Goal: Task Accomplishment & Management: Use online tool/utility

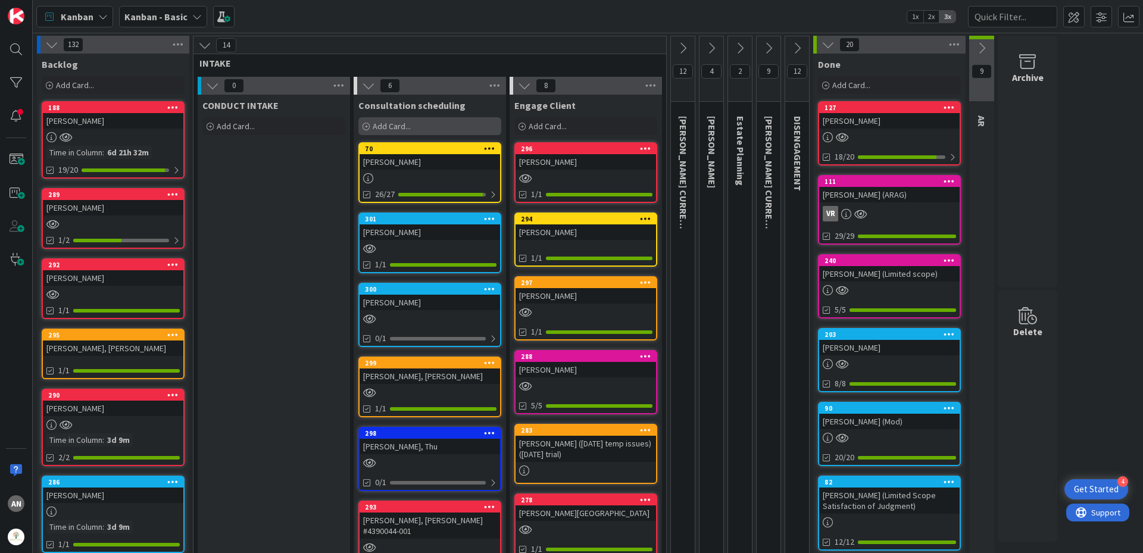
click at [417, 127] on div "Add Card..." at bounding box center [429, 126] width 143 height 18
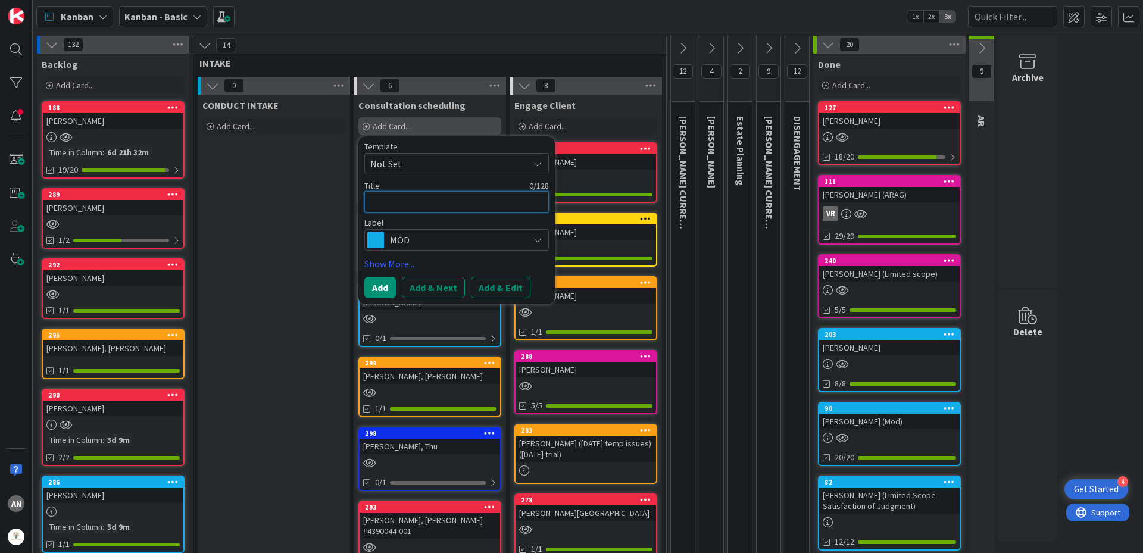
type textarea "B"
type textarea "x"
type textarea "Bu"
type textarea "x"
type textarea "Bus"
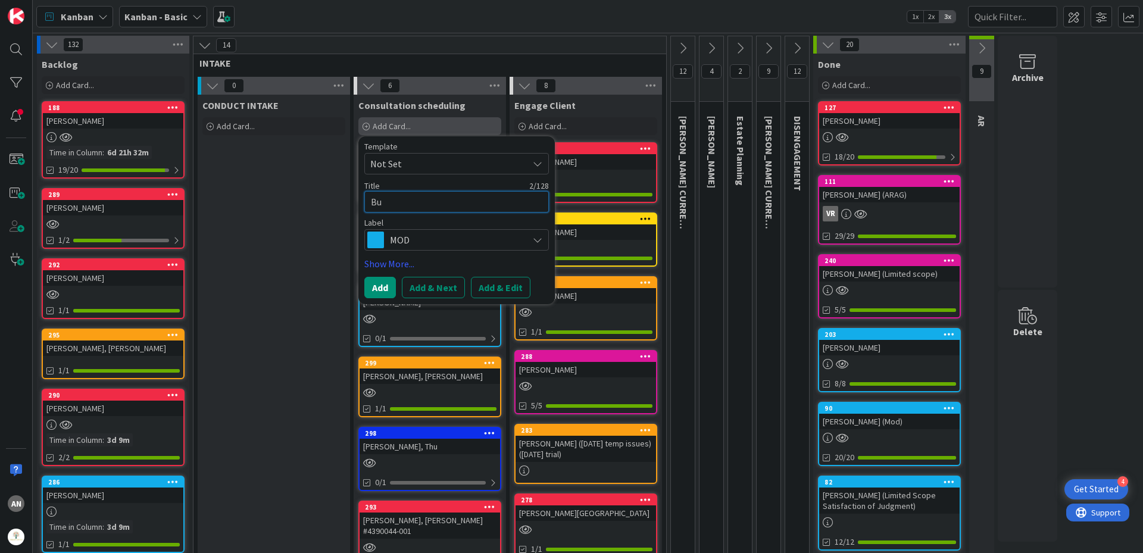
type textarea "x"
type textarea "[PERSON_NAME]"
type textarea "x"
type textarea "[PERSON_NAME],"
type textarea "x"
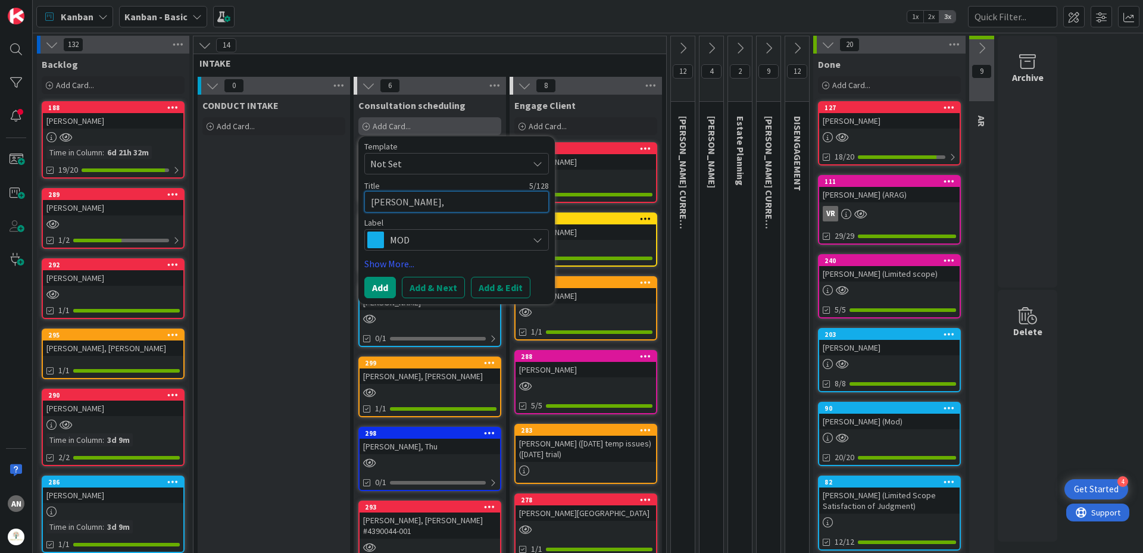
type textarea "[PERSON_NAME],"
type textarea "x"
type textarea "[PERSON_NAME], S"
type textarea "x"
type textarea "[PERSON_NAME]"
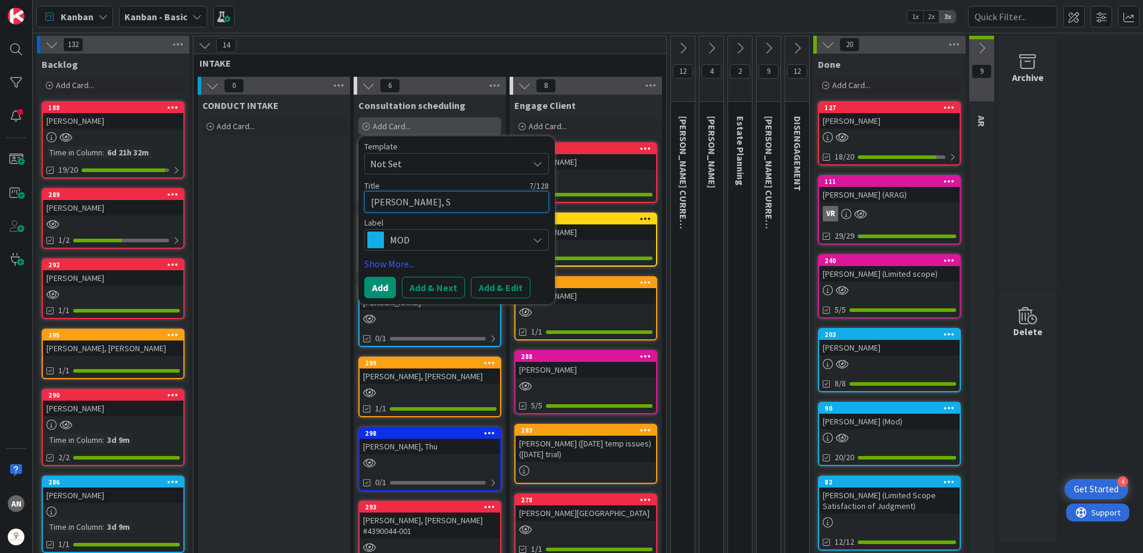
type textarea "x"
type textarea "[PERSON_NAME]"
type textarea "x"
type textarea "[PERSON_NAME]"
type textarea "x"
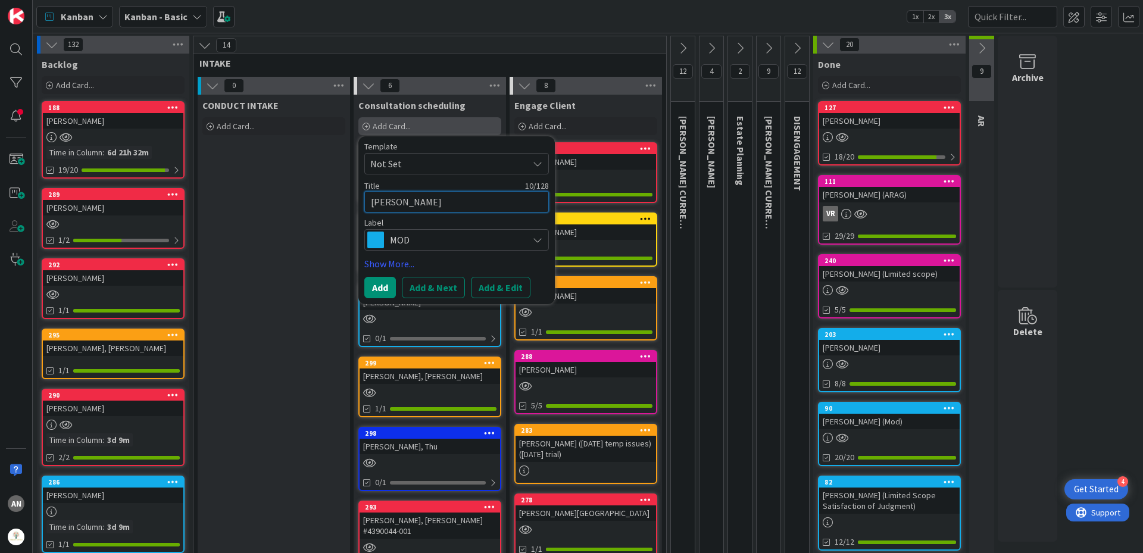
type textarea "[PERSON_NAME]"
type textarea "x"
type textarea "[PERSON_NAME]"
type textarea "x"
type textarea "[PERSON_NAME][GEOGRAPHIC_DATA]"
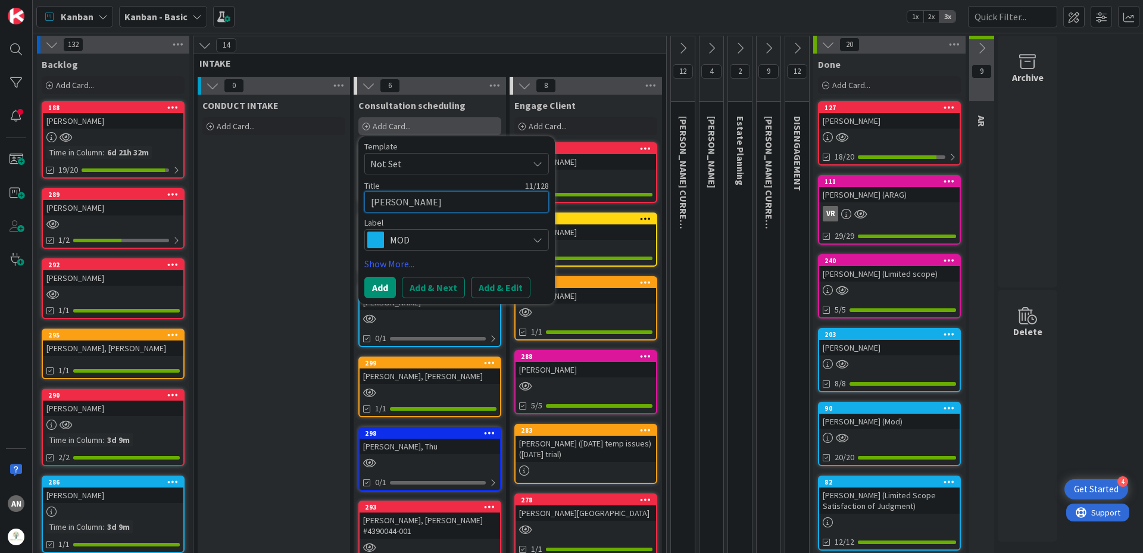
type textarea "x"
type textarea "[PERSON_NAME]"
type textarea "x"
type textarea "[PERSON_NAME]"
click at [424, 240] on span "MOD" at bounding box center [456, 240] width 132 height 17
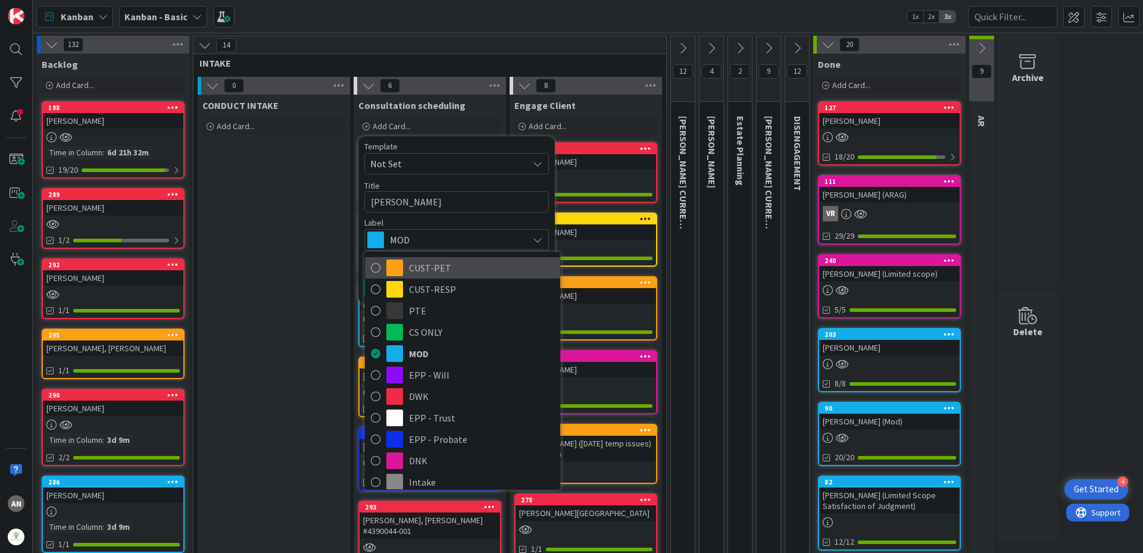
click at [433, 268] on span "CUST-PET" at bounding box center [481, 268] width 145 height 18
type textarea "x"
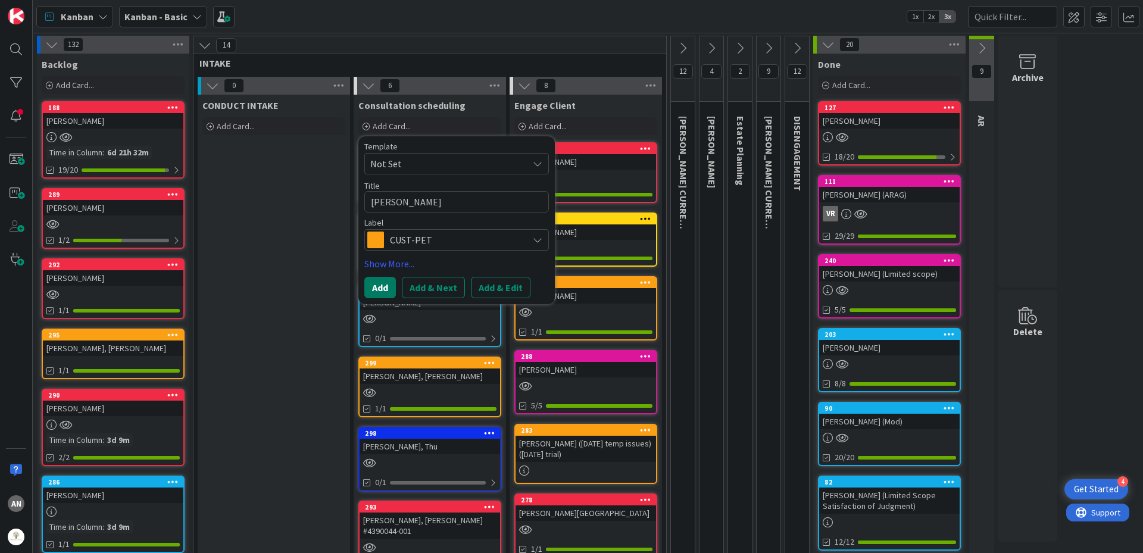
click at [382, 296] on button "Add" at bounding box center [380, 287] width 32 height 21
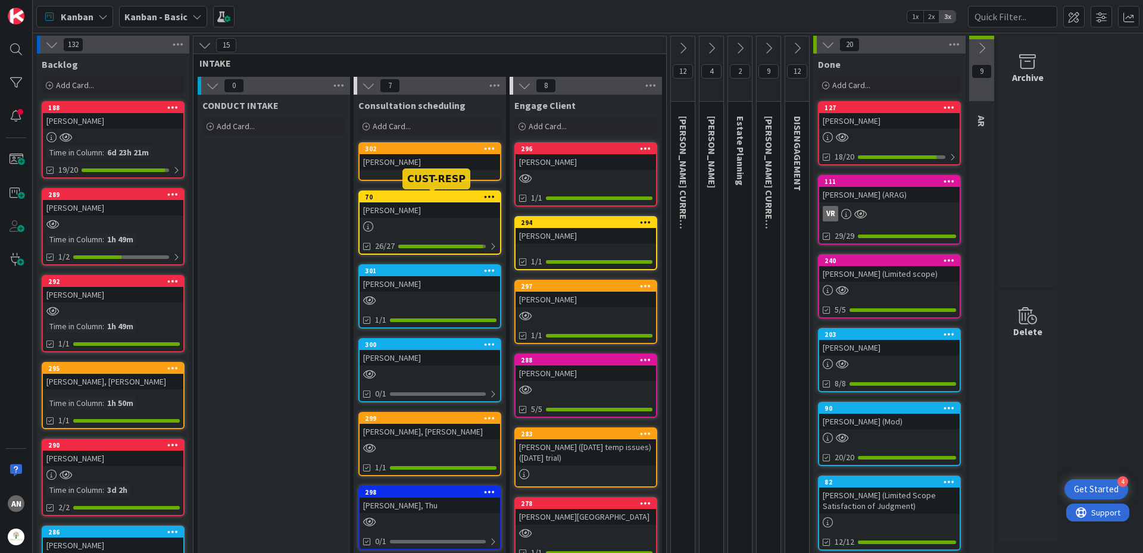
click at [402, 167] on div "[PERSON_NAME]" at bounding box center [430, 161] width 140 height 15
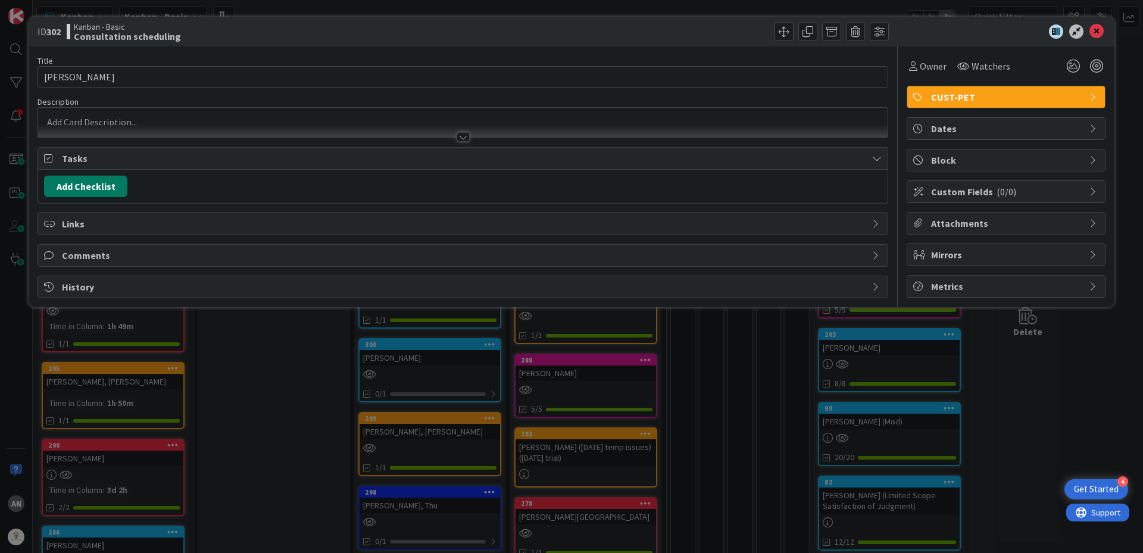
click at [97, 185] on button "Add Checklist" at bounding box center [85, 186] width 83 height 21
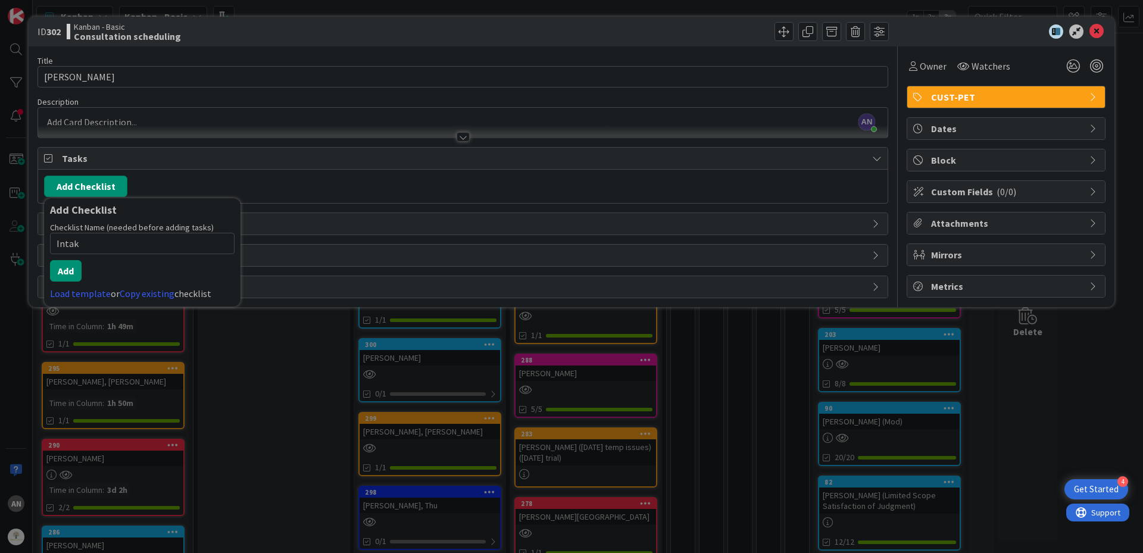
type input "Intake"
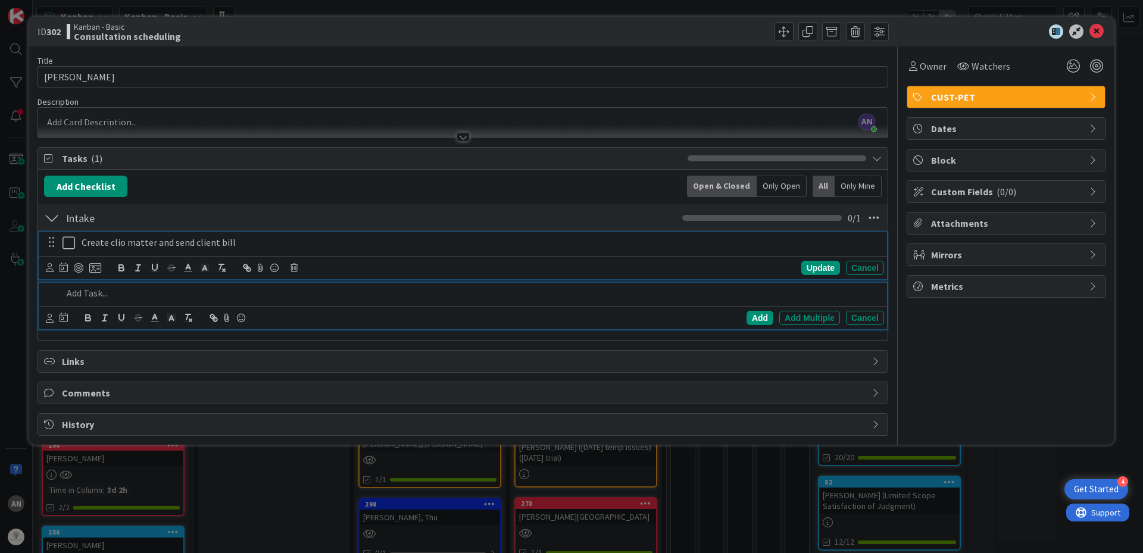
click at [71, 240] on icon at bounding box center [72, 243] width 18 height 14
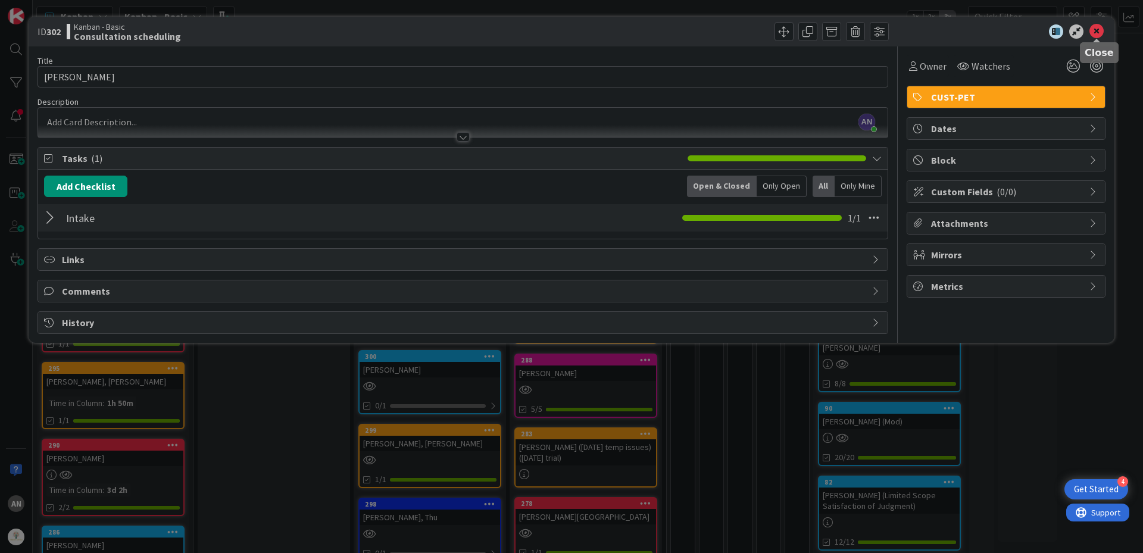
click at [1105, 33] on div "ID 302 Kanban - Basic Consultation scheduling" at bounding box center [572, 32] width 1086 height 30
click at [1102, 34] on icon at bounding box center [1096, 31] width 14 height 14
